Goal: Check status: Check status

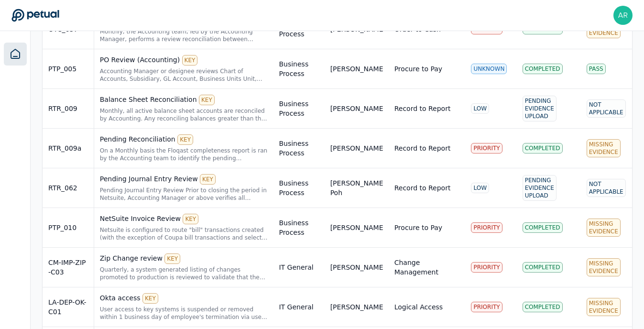
scroll to position [331, 0]
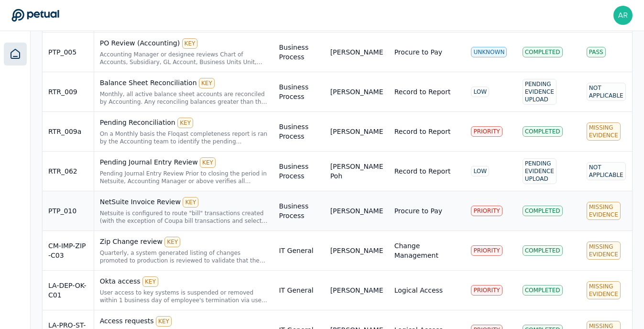
click at [196, 214] on div "Netsuite is configured to route "bill" transactions created (with the exception…" at bounding box center [184, 216] width 168 height 15
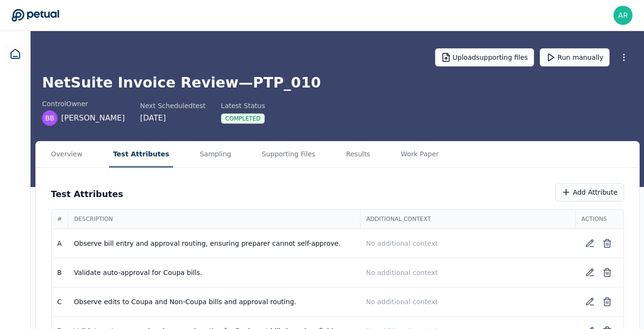
click at [143, 163] on button "Test Attributes" at bounding box center [141, 154] width 64 height 26
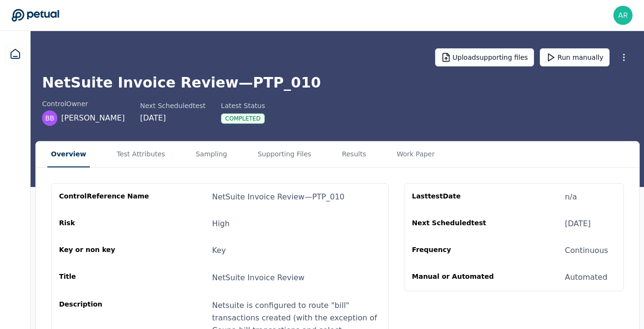
click at [62, 153] on button "Overview" at bounding box center [68, 154] width 43 height 26
click at [16, 58] on icon at bounding box center [15, 53] width 9 height 9
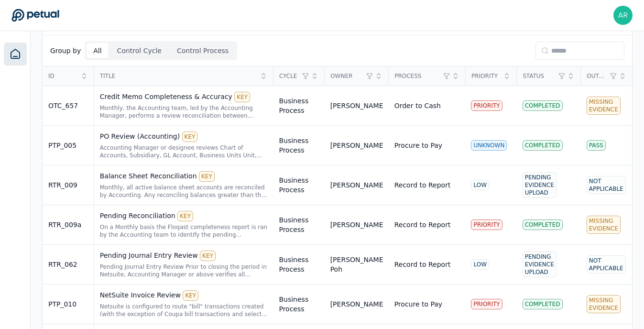
scroll to position [229, 0]
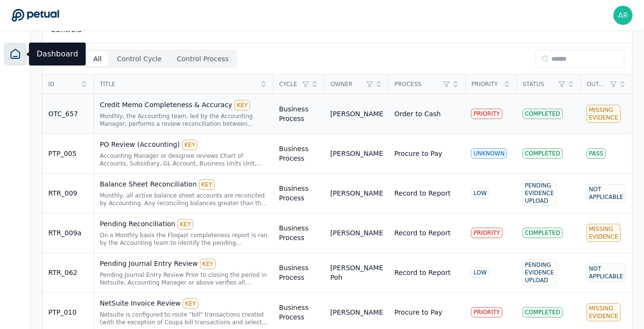
click at [622, 125] on td "Missing Evidence" at bounding box center [606, 114] width 51 height 40
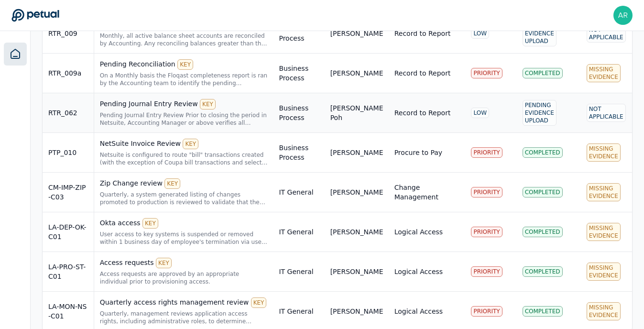
scroll to position [395, 0]
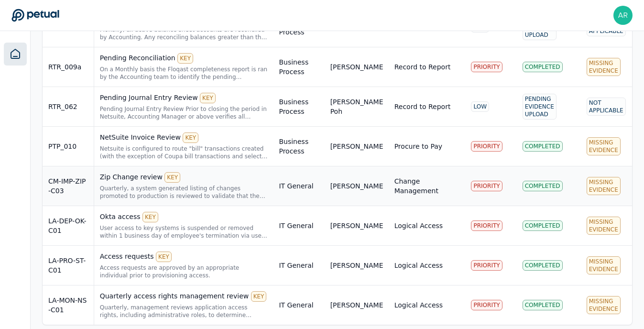
click at [139, 177] on div "Zip Change review KEY" at bounding box center [184, 177] width 168 height 11
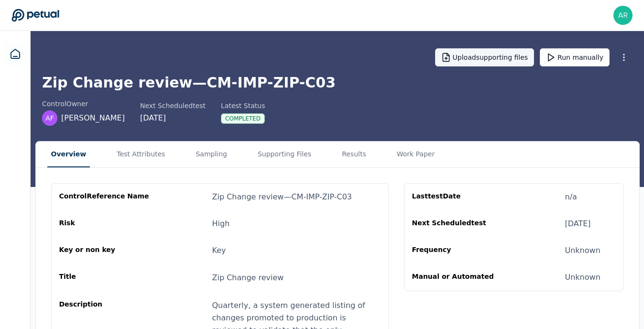
click at [480, 59] on button "Upload supporting files" at bounding box center [484, 57] width 99 height 18
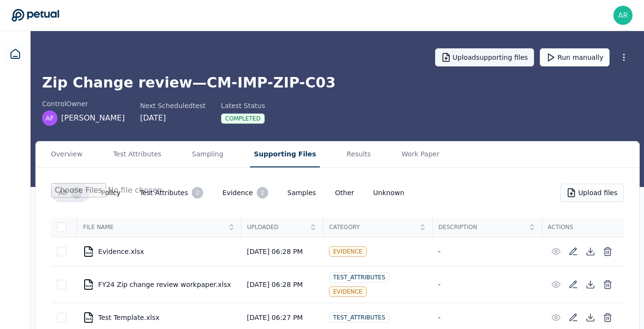
type input "**********"
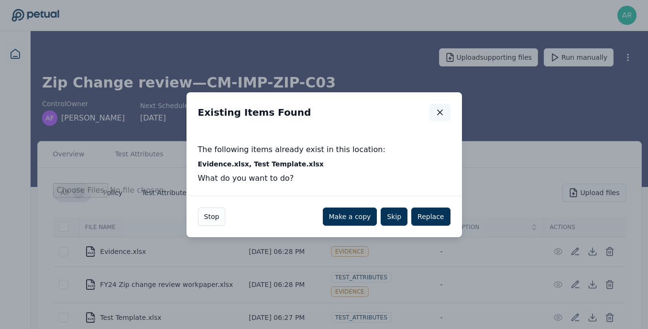
click at [440, 108] on icon "button" at bounding box center [440, 113] width 10 height 10
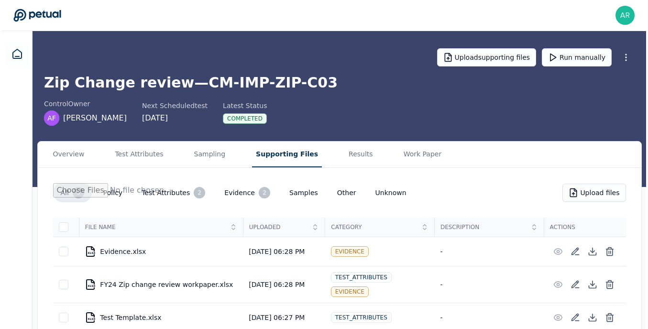
scroll to position [21, 0]
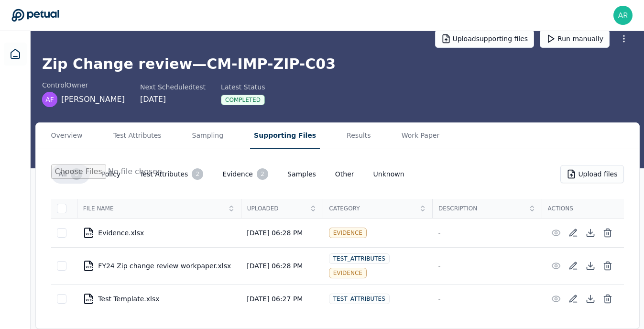
click at [610, 267] on icon at bounding box center [608, 266] width 6 height 6
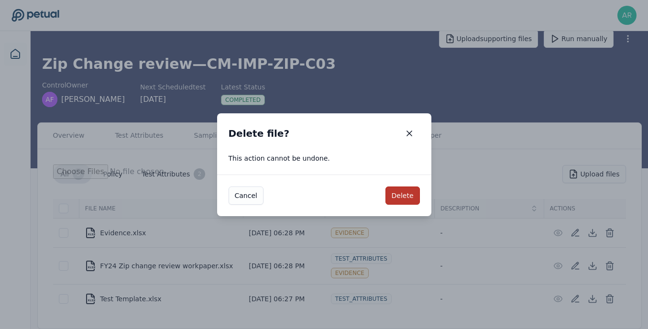
click at [407, 199] on button "Delete" at bounding box center [402, 195] width 34 height 18
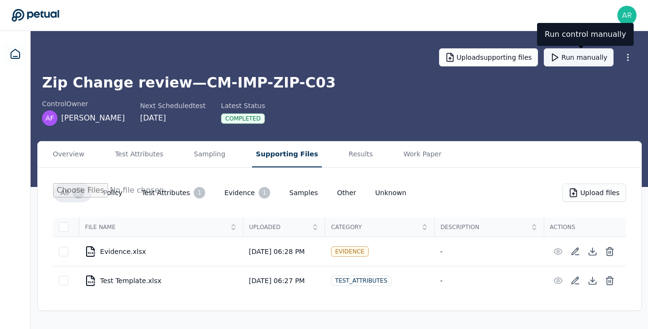
click at [559, 57] on icon at bounding box center [555, 58] width 10 height 10
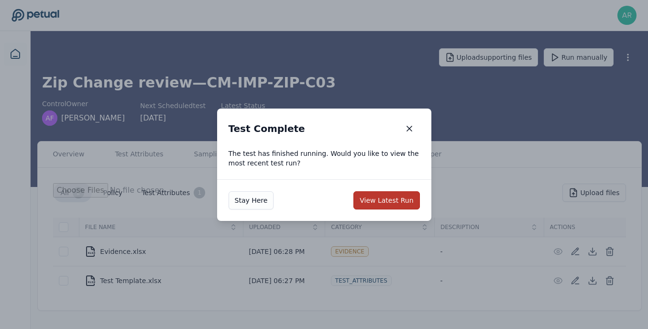
click at [402, 202] on button "View Latest Run" at bounding box center [386, 200] width 66 height 18
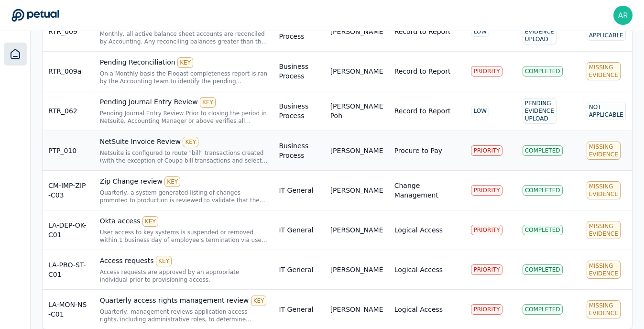
scroll to position [403, 0]
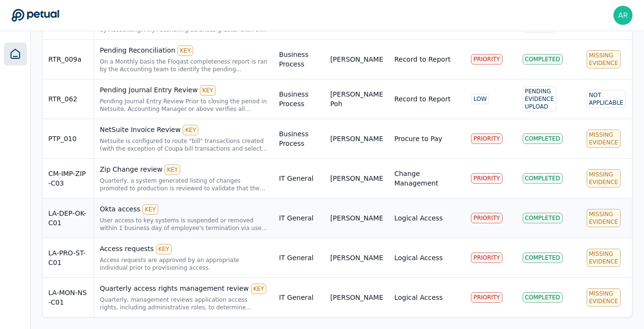
click at [128, 213] on div "Okta access KEY" at bounding box center [184, 209] width 168 height 11
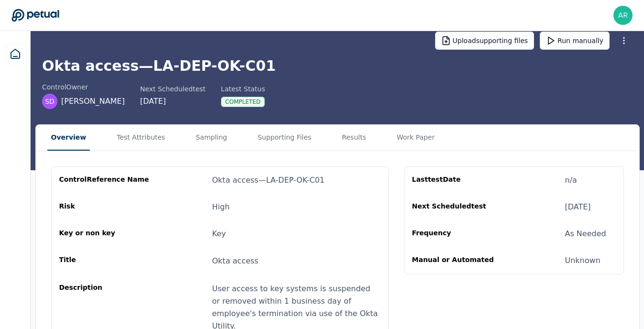
scroll to position [16, 0]
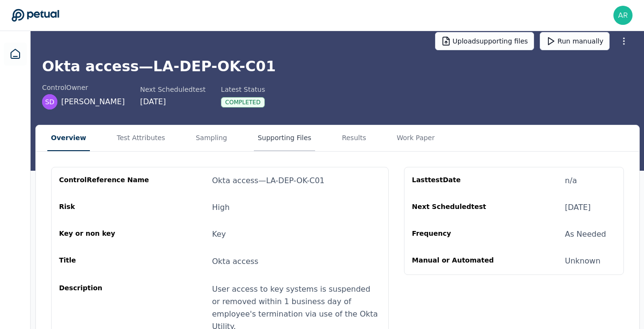
click at [293, 143] on button "Supporting Files" at bounding box center [284, 138] width 61 height 26
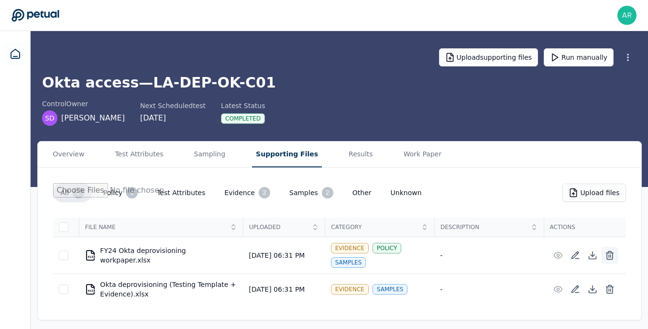
click at [611, 250] on icon at bounding box center [610, 255] width 10 height 10
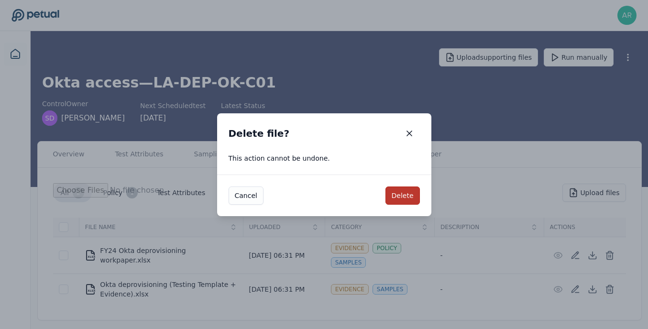
click at [401, 192] on button "Delete" at bounding box center [402, 195] width 34 height 18
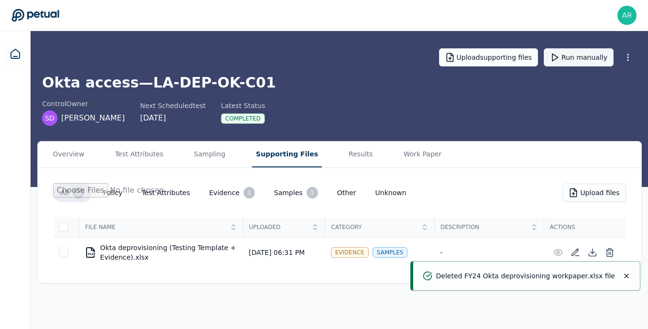
click at [569, 56] on button "Run manually" at bounding box center [578, 57] width 70 height 18
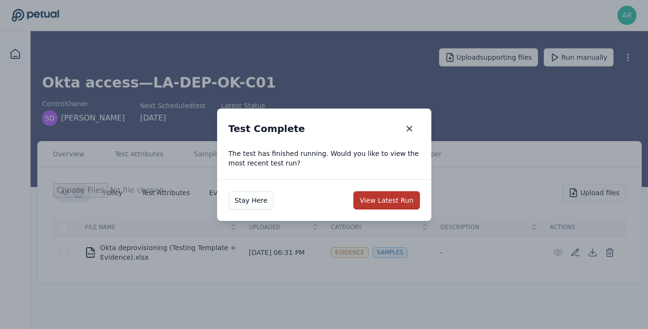
click at [390, 200] on button "View Latest Run" at bounding box center [386, 200] width 66 height 18
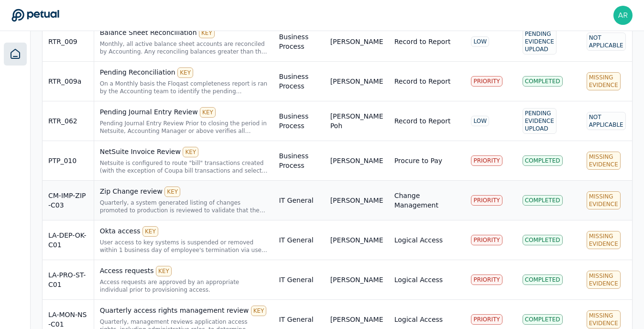
scroll to position [383, 0]
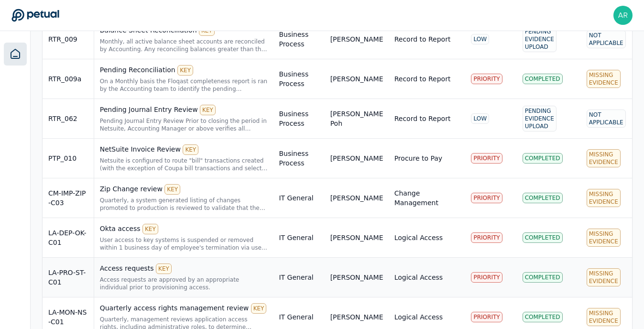
click at [131, 274] on div "Access requests KEY Access requests are approved by an appropriate individual p…" at bounding box center [184, 277] width 168 height 28
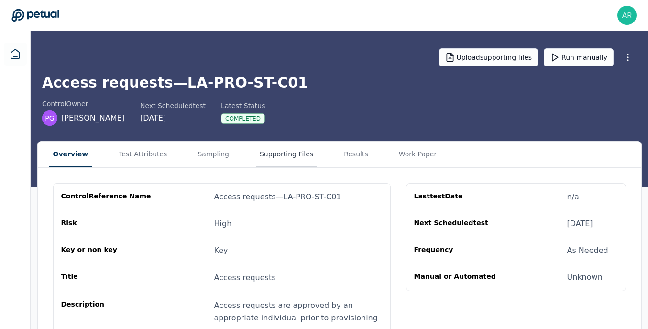
click at [266, 90] on main "Upload supporting files Run manually Access requests — LA-PRO-ST-C01 control Ow…" at bounding box center [339, 222] width 617 height 382
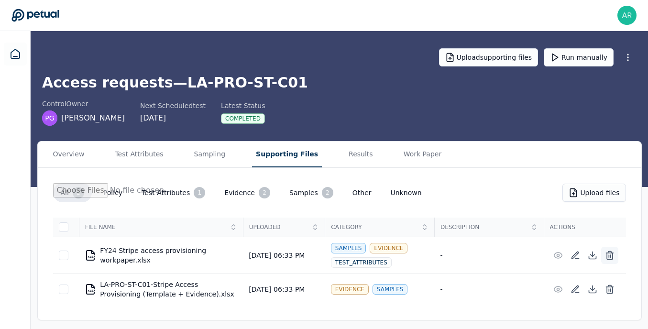
click at [609, 251] on icon at bounding box center [610, 255] width 10 height 10
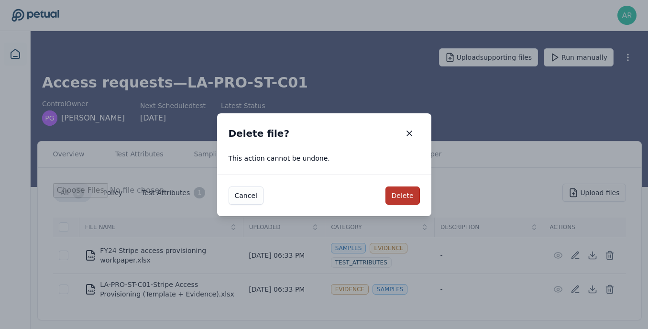
click at [401, 196] on button "Delete" at bounding box center [402, 195] width 34 height 18
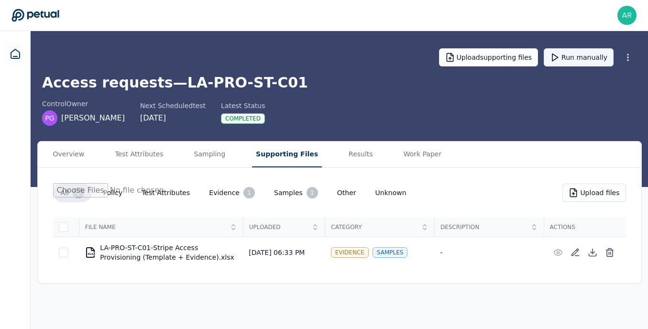
click at [588, 58] on button "Run manually" at bounding box center [578, 57] width 70 height 18
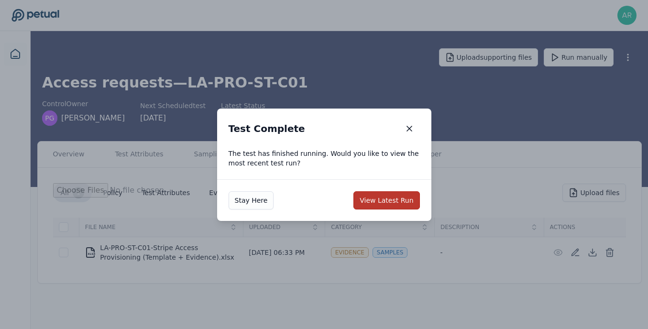
click at [381, 196] on button "View Latest Run" at bounding box center [386, 200] width 66 height 18
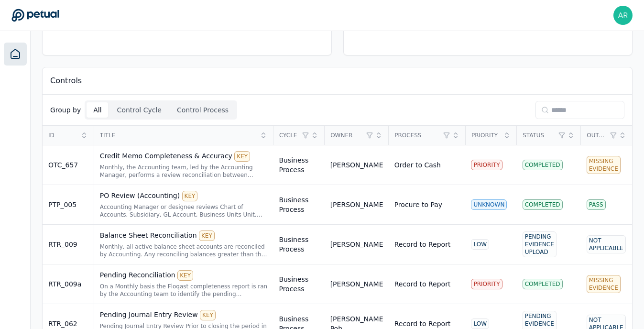
scroll to position [403, 0]
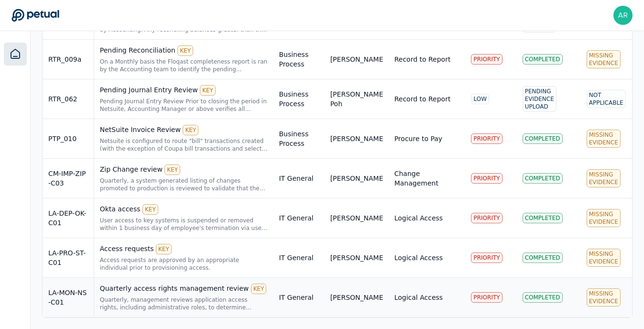
click at [168, 290] on div "Quarterly access rights management review KEY" at bounding box center [184, 288] width 168 height 11
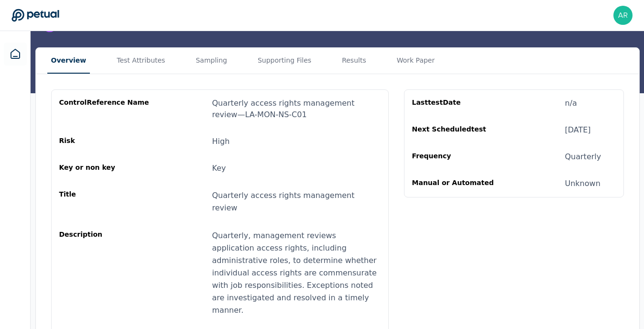
scroll to position [20, 0]
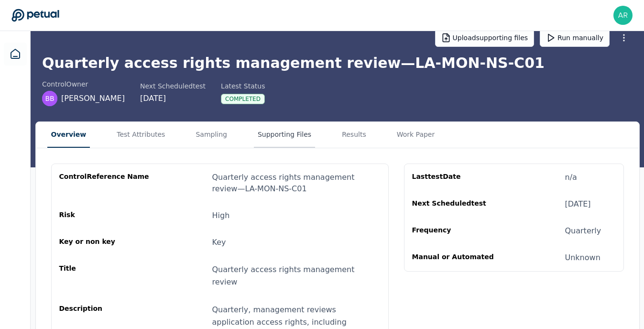
click at [271, 129] on button "Supporting Files" at bounding box center [284, 135] width 61 height 26
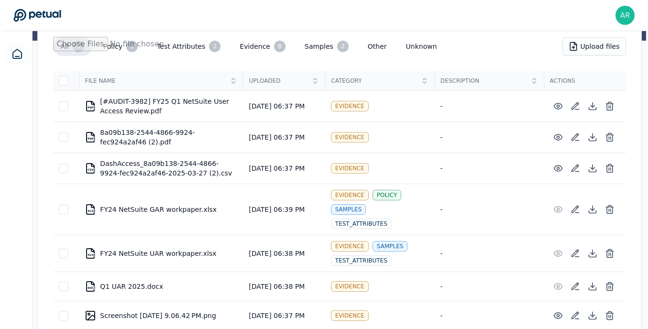
scroll to position [149, 0]
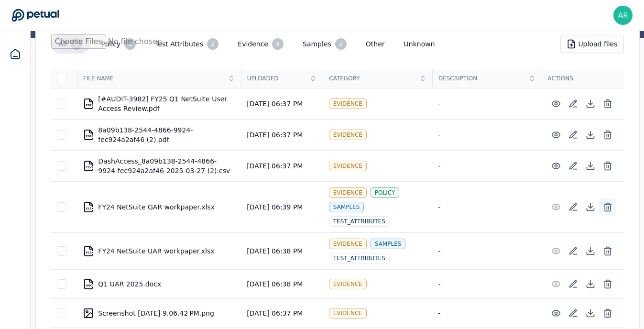
click at [606, 206] on icon at bounding box center [608, 207] width 10 height 10
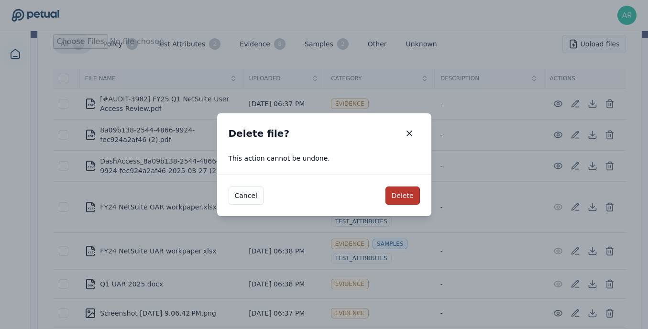
click at [391, 197] on button "Delete" at bounding box center [402, 195] width 34 height 18
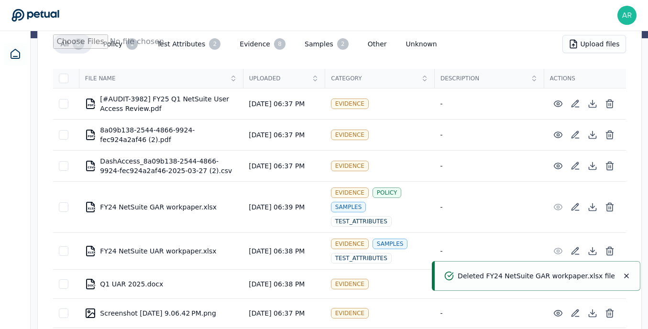
scroll to position [145, 0]
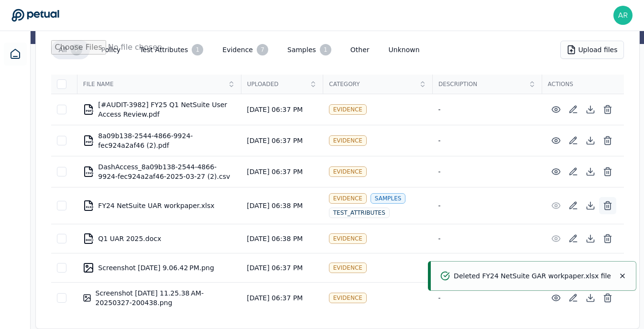
click at [603, 202] on icon at bounding box center [608, 206] width 10 height 10
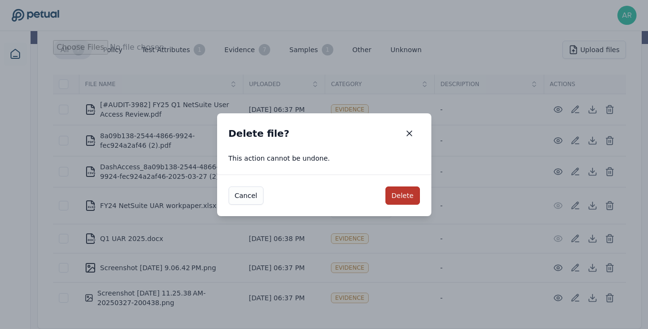
click at [404, 195] on button "Delete" at bounding box center [402, 195] width 34 height 18
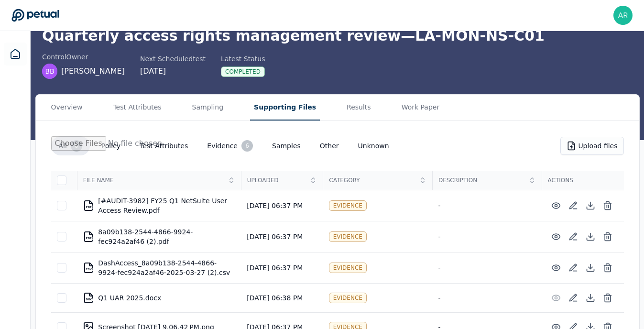
scroll to position [9, 0]
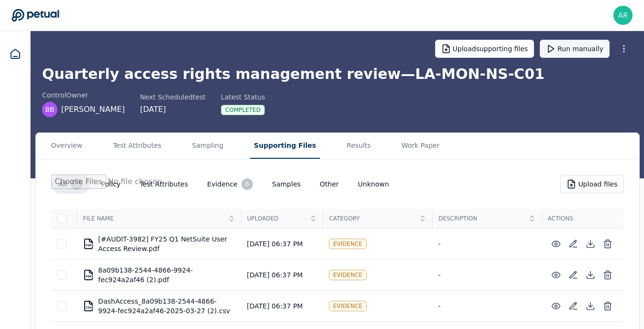
click at [554, 53] on icon at bounding box center [551, 49] width 10 height 10
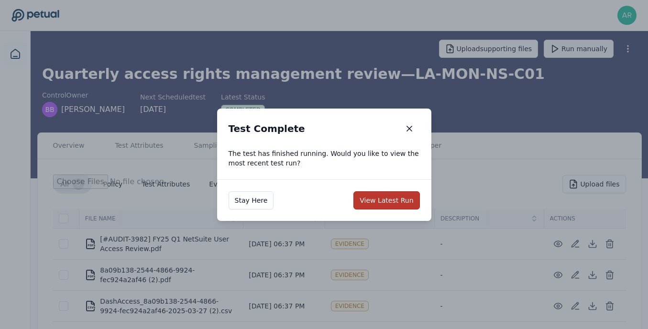
click at [391, 197] on button "View Latest Run" at bounding box center [386, 200] width 66 height 18
